Goal: Task Accomplishment & Management: Manage account settings

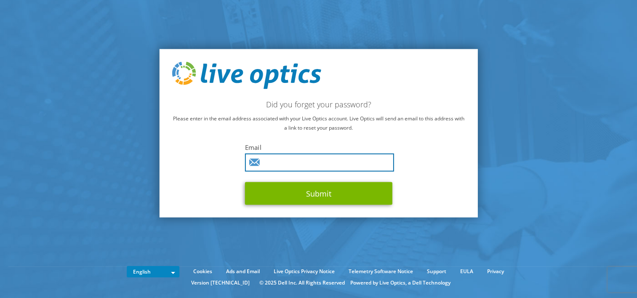
click at [287, 160] on input "text" at bounding box center [319, 163] width 149 height 18
type input "zainal@mtp.co.id"
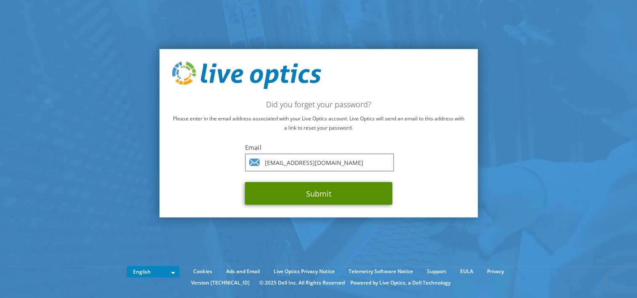
click at [286, 194] on button "Submit" at bounding box center [318, 193] width 147 height 23
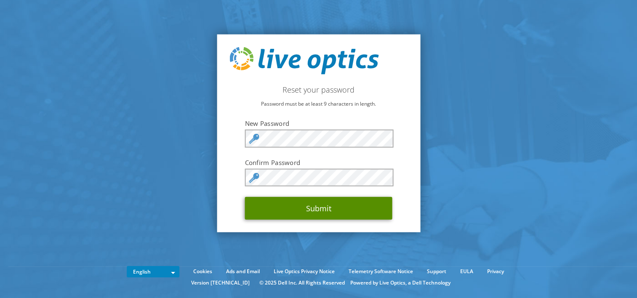
click at [323, 209] on button "Submit" at bounding box center [318, 208] width 147 height 23
